Goal: Information Seeking & Learning: Compare options

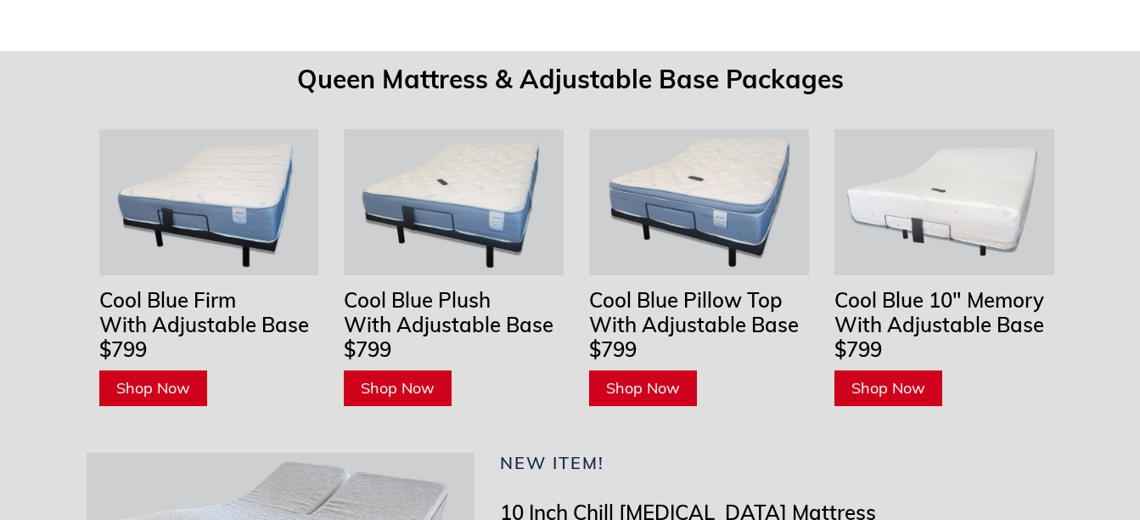
scroll to position [5264, 0]
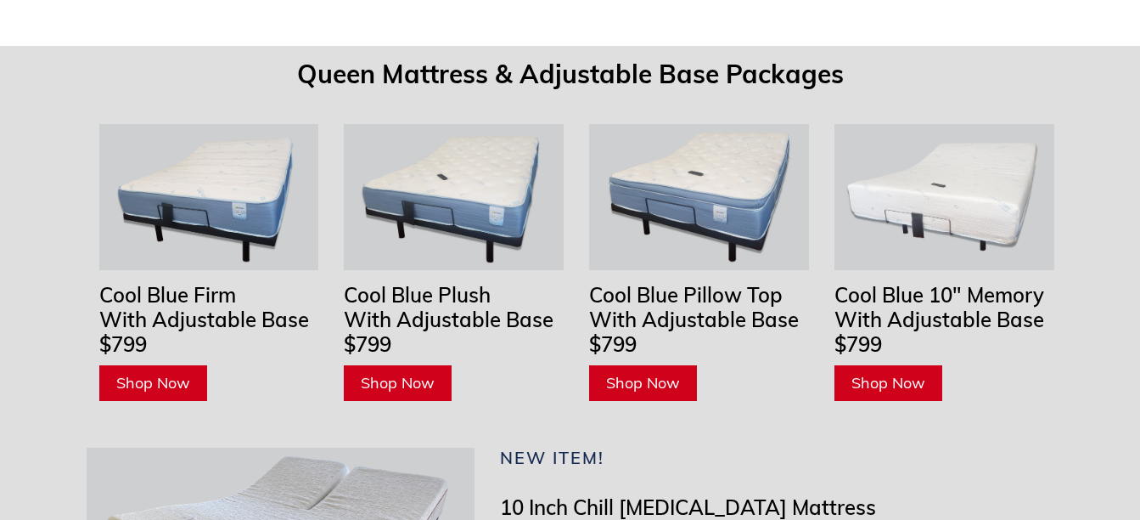
click at [661, 373] on span "Shop Now" at bounding box center [643, 383] width 74 height 20
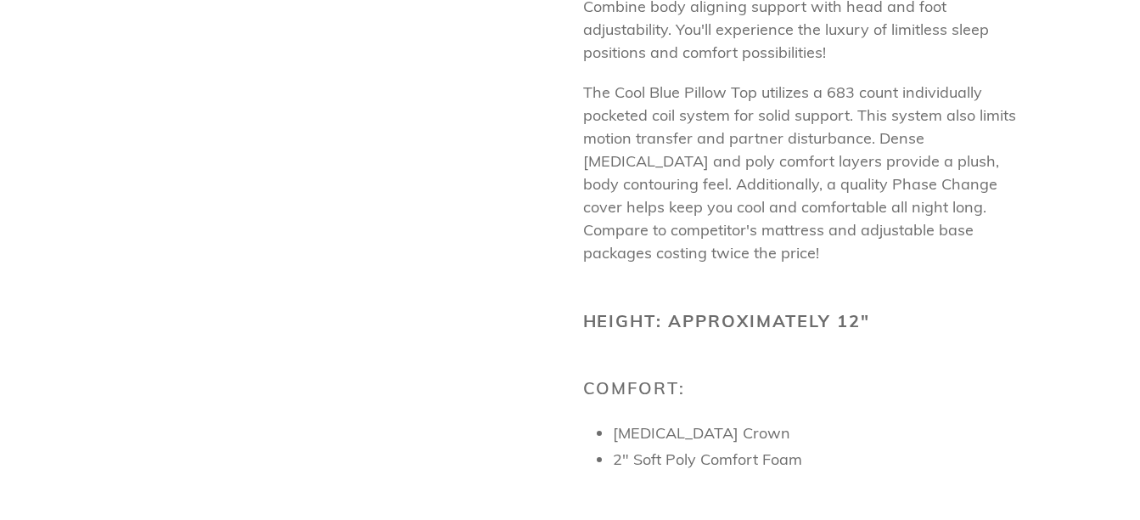
scroll to position [582, 0]
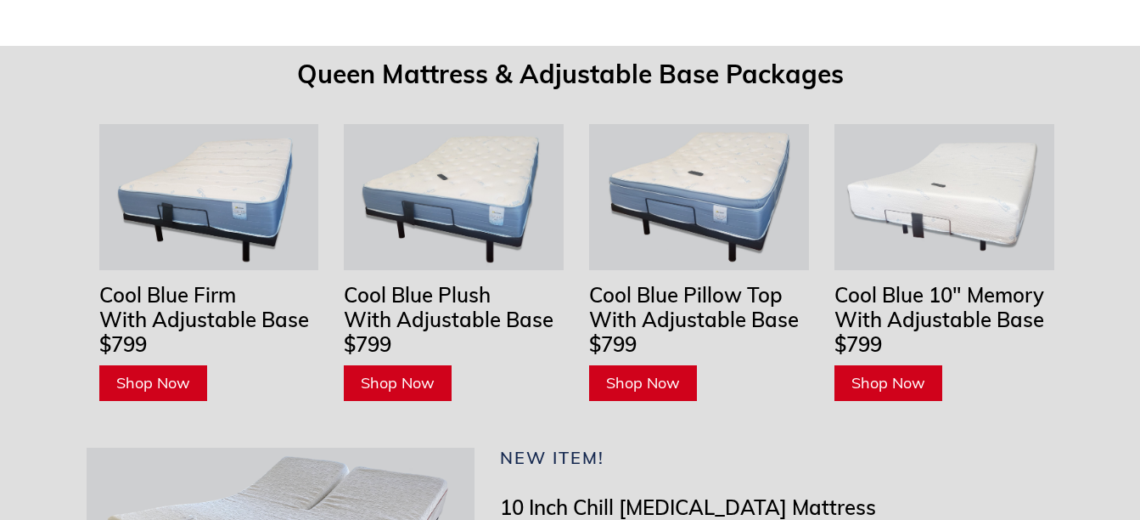
scroll to position [5264, 0]
click at [430, 365] on link "Shop Now" at bounding box center [398, 383] width 108 height 36
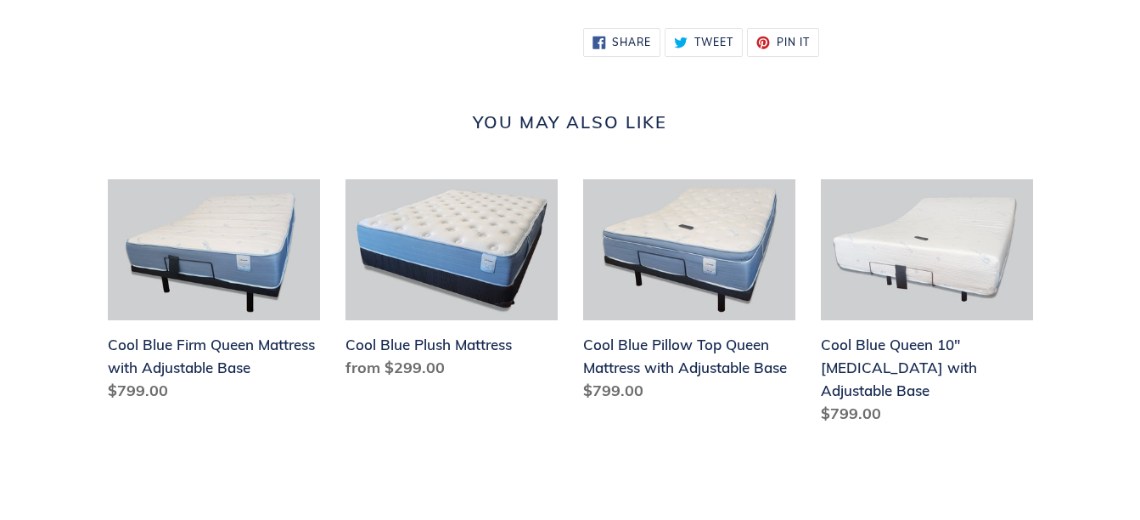
scroll to position [1698, 0]
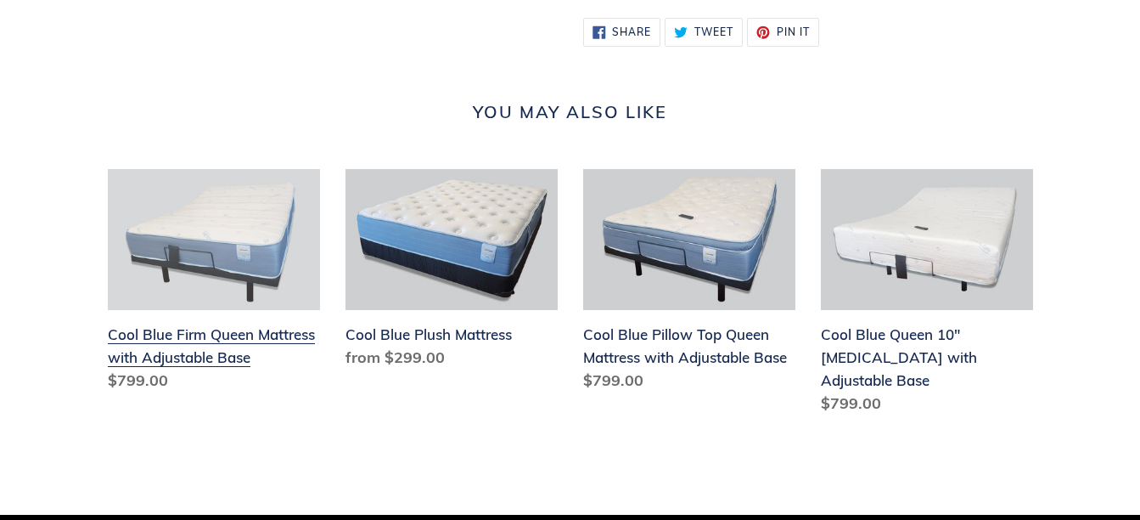
click at [186, 352] on link "Cool Blue Firm Queen Mattress with Adjustable Base" at bounding box center [214, 284] width 212 height 230
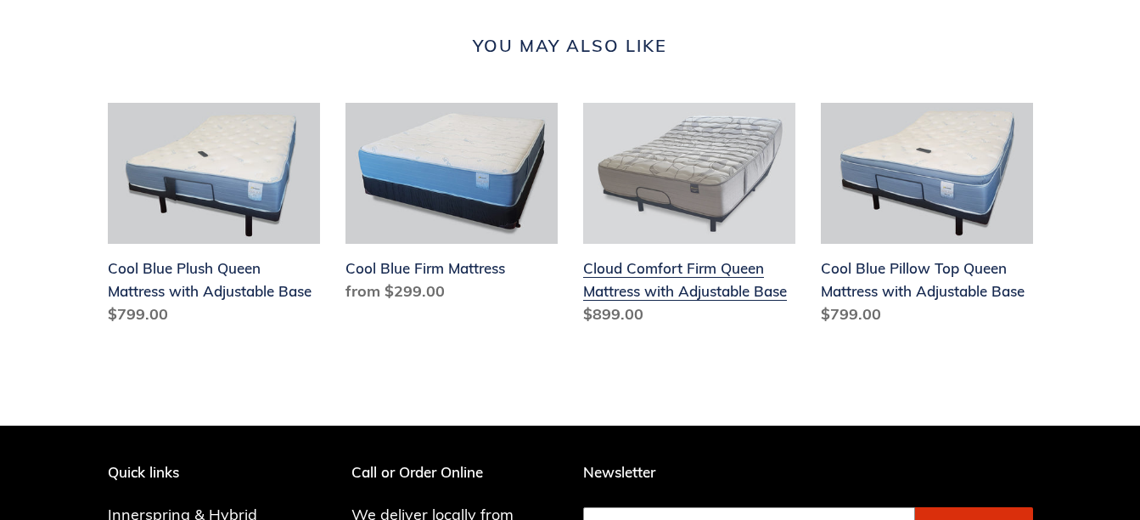
scroll to position [1783, 0]
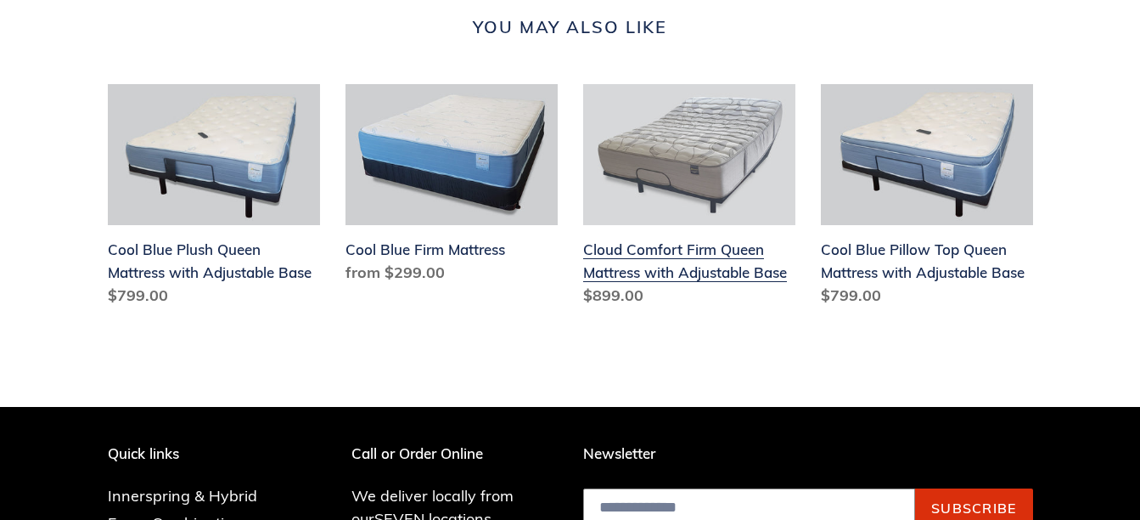
click at [668, 288] on link "Cloud Comfort Firm Queen Mattress with Adjustable Base" at bounding box center [689, 199] width 212 height 230
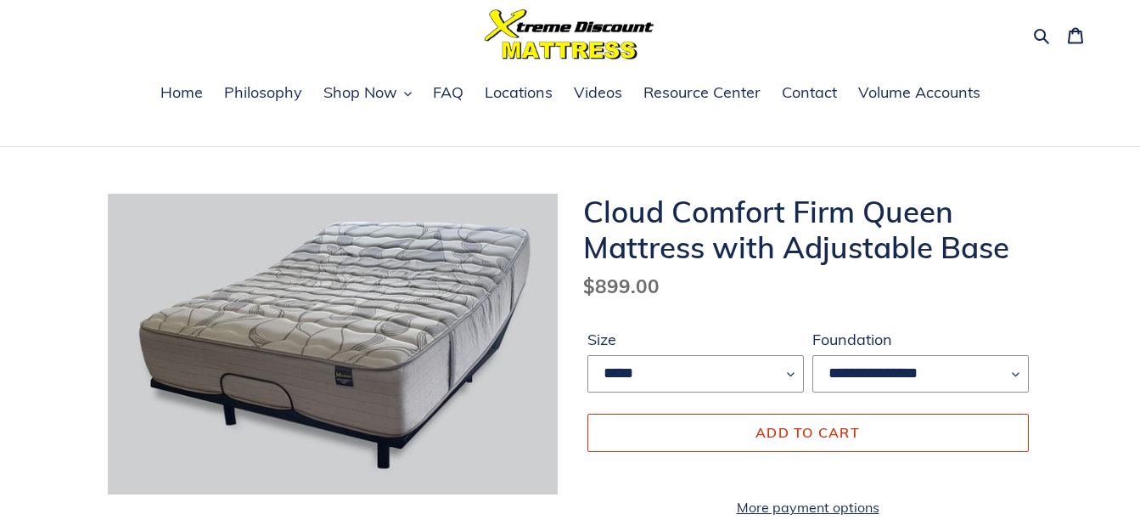
scroll to position [85, 0]
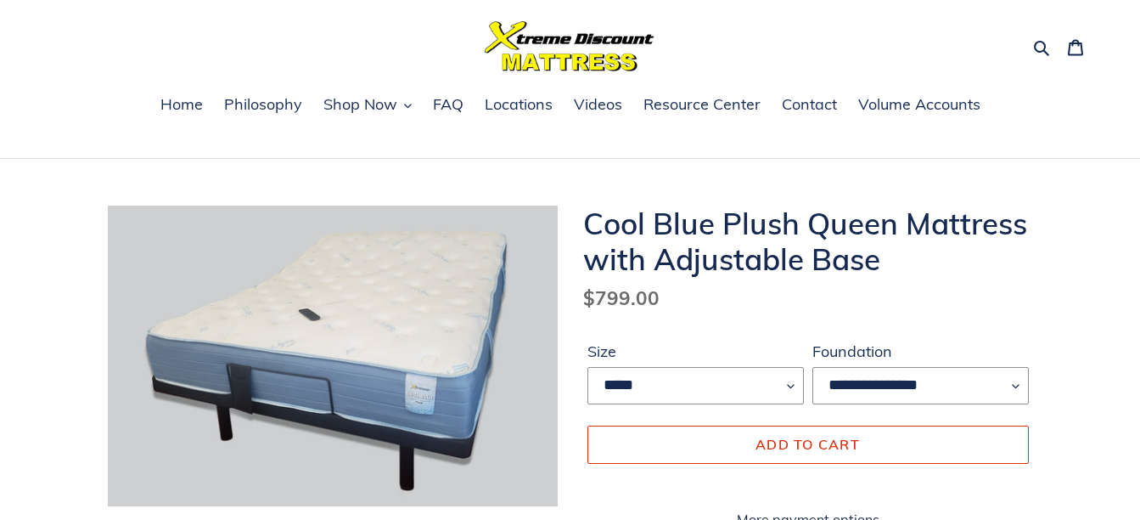
scroll to position [85, 0]
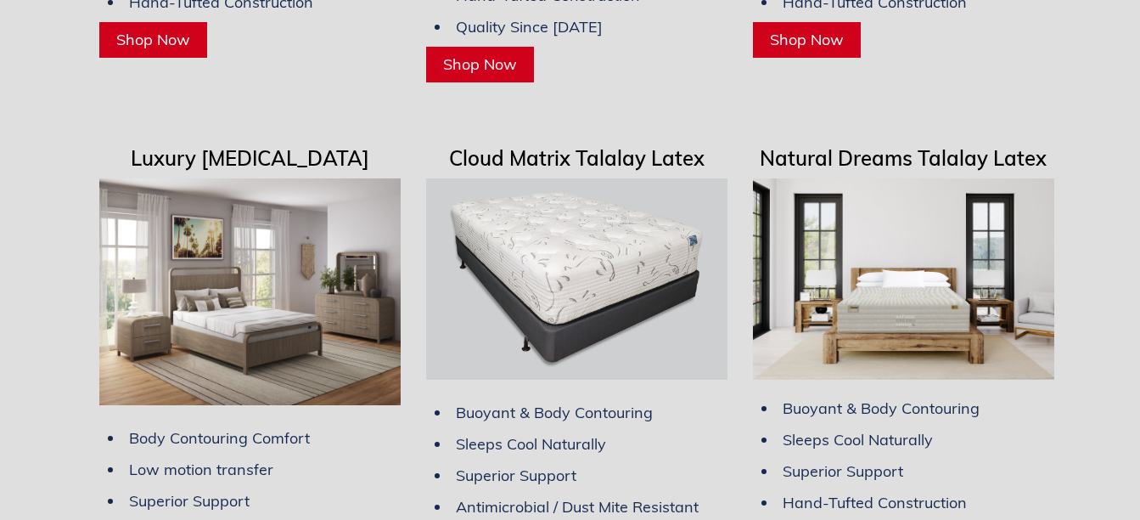
scroll to position [4670, 0]
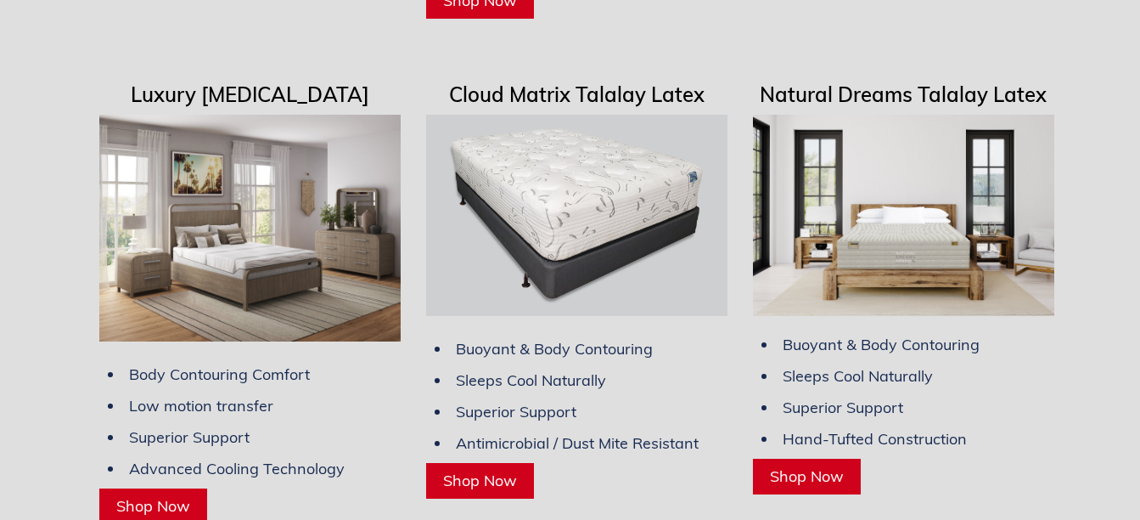
click at [494, 470] on span "Shop Now" at bounding box center [480, 480] width 74 height 20
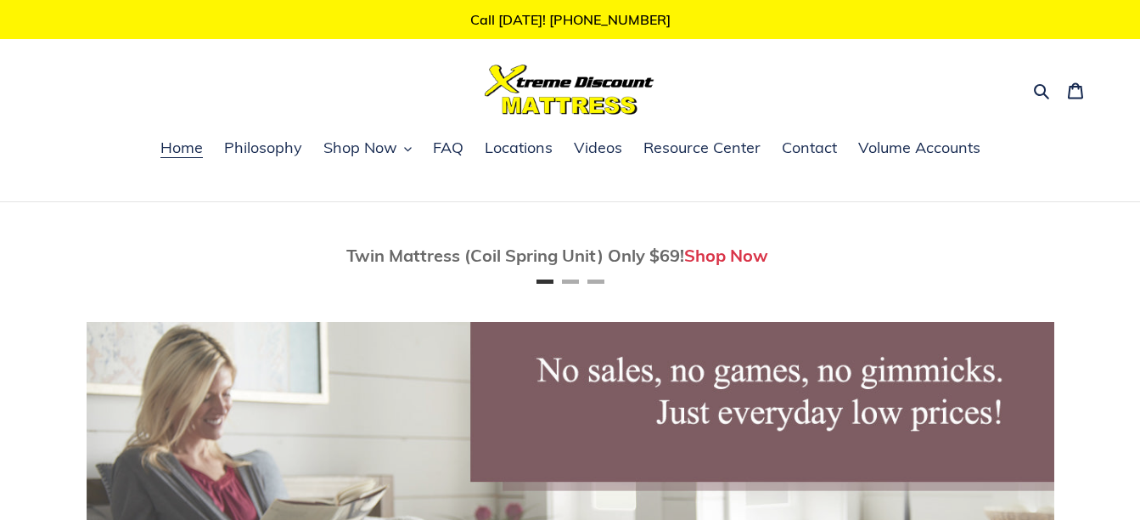
scroll to position [4670, 0]
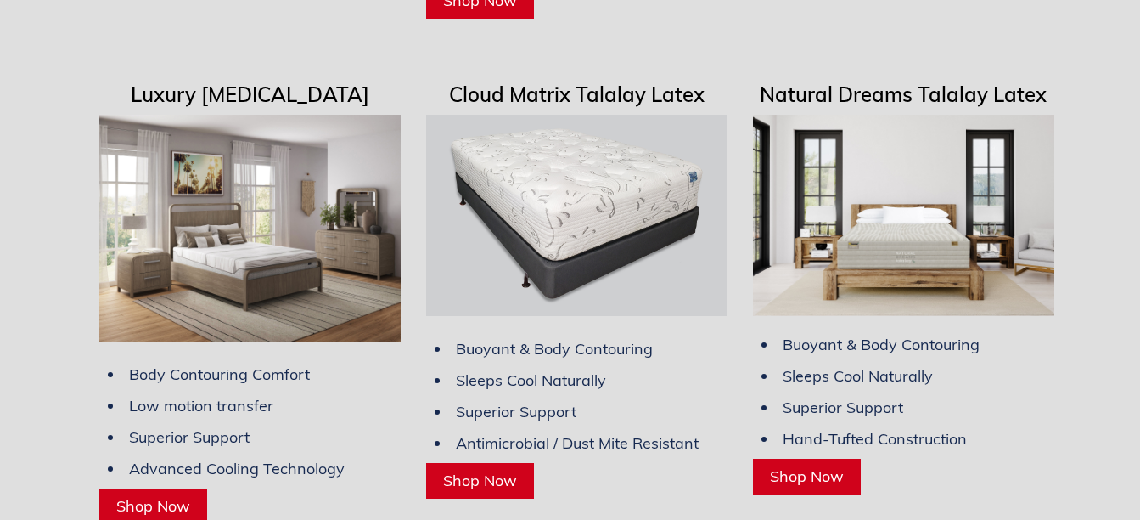
click at [811, 459] on link "Shop Now" at bounding box center [807, 477] width 108 height 36
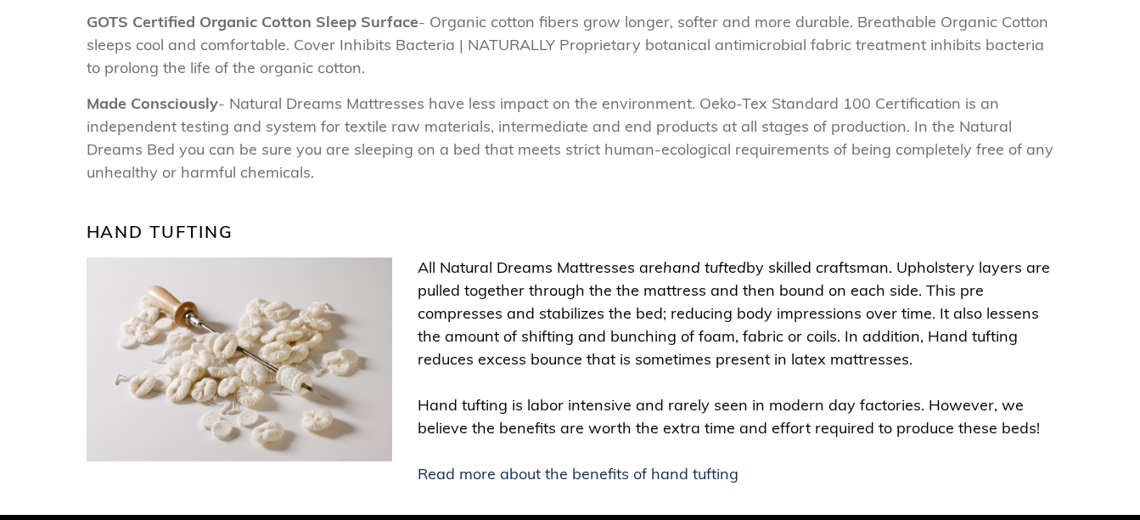
scroll to position [3146, 0]
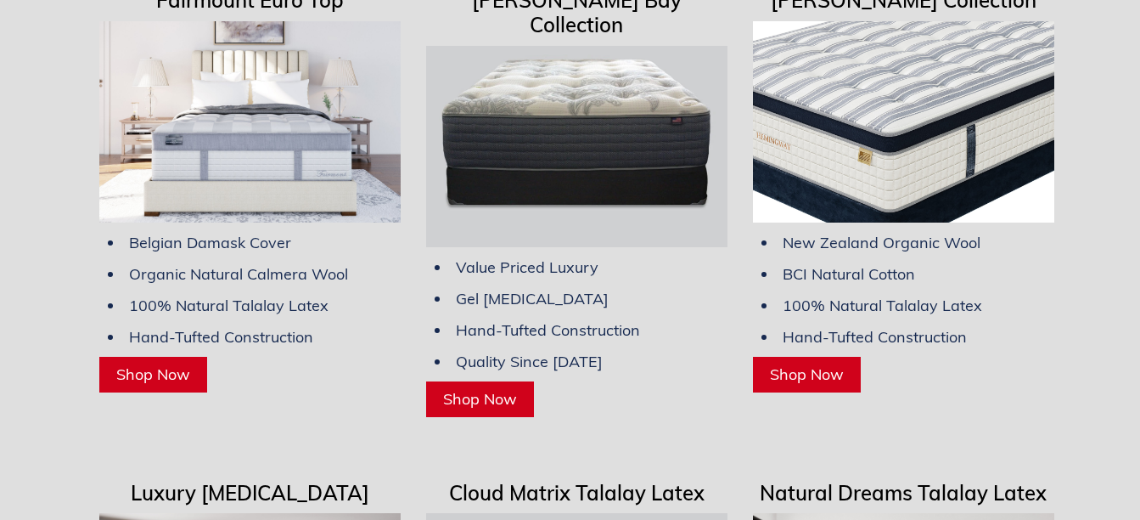
scroll to position [4246, 0]
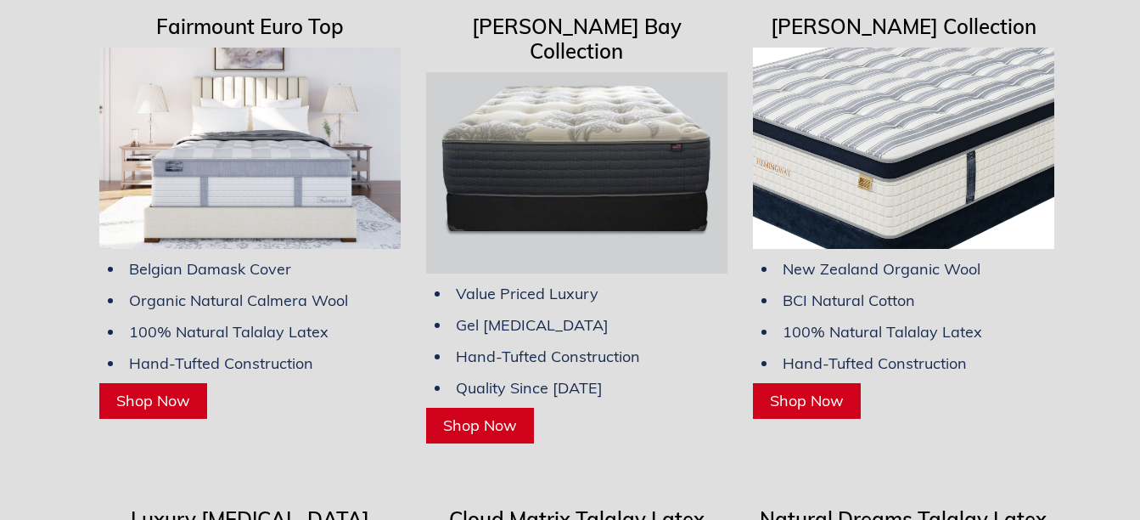
click at [495, 415] on span "Shop Now" at bounding box center [480, 425] width 74 height 20
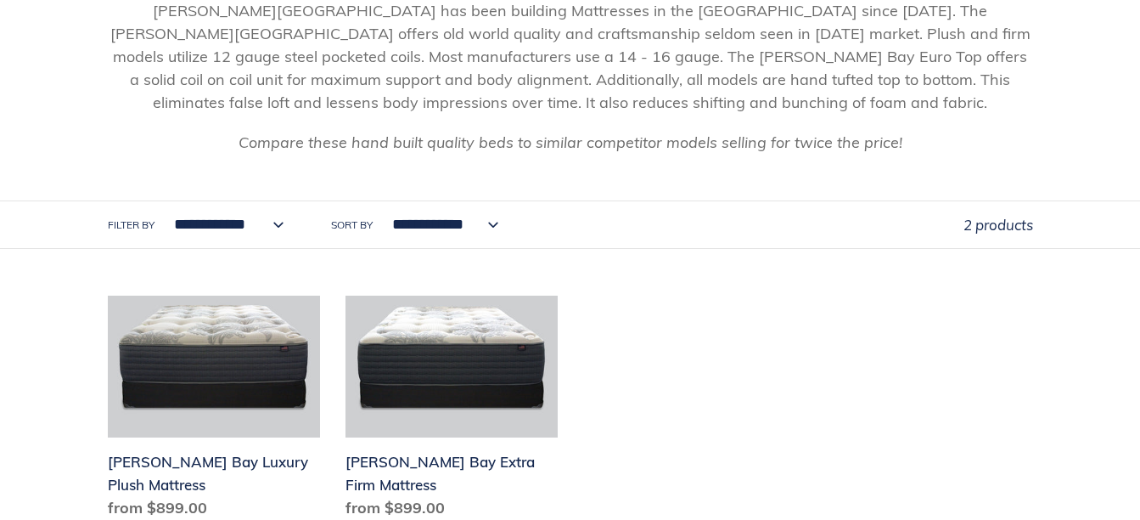
scroll to position [679, 0]
